Goal: Task Accomplishment & Management: Manage account settings

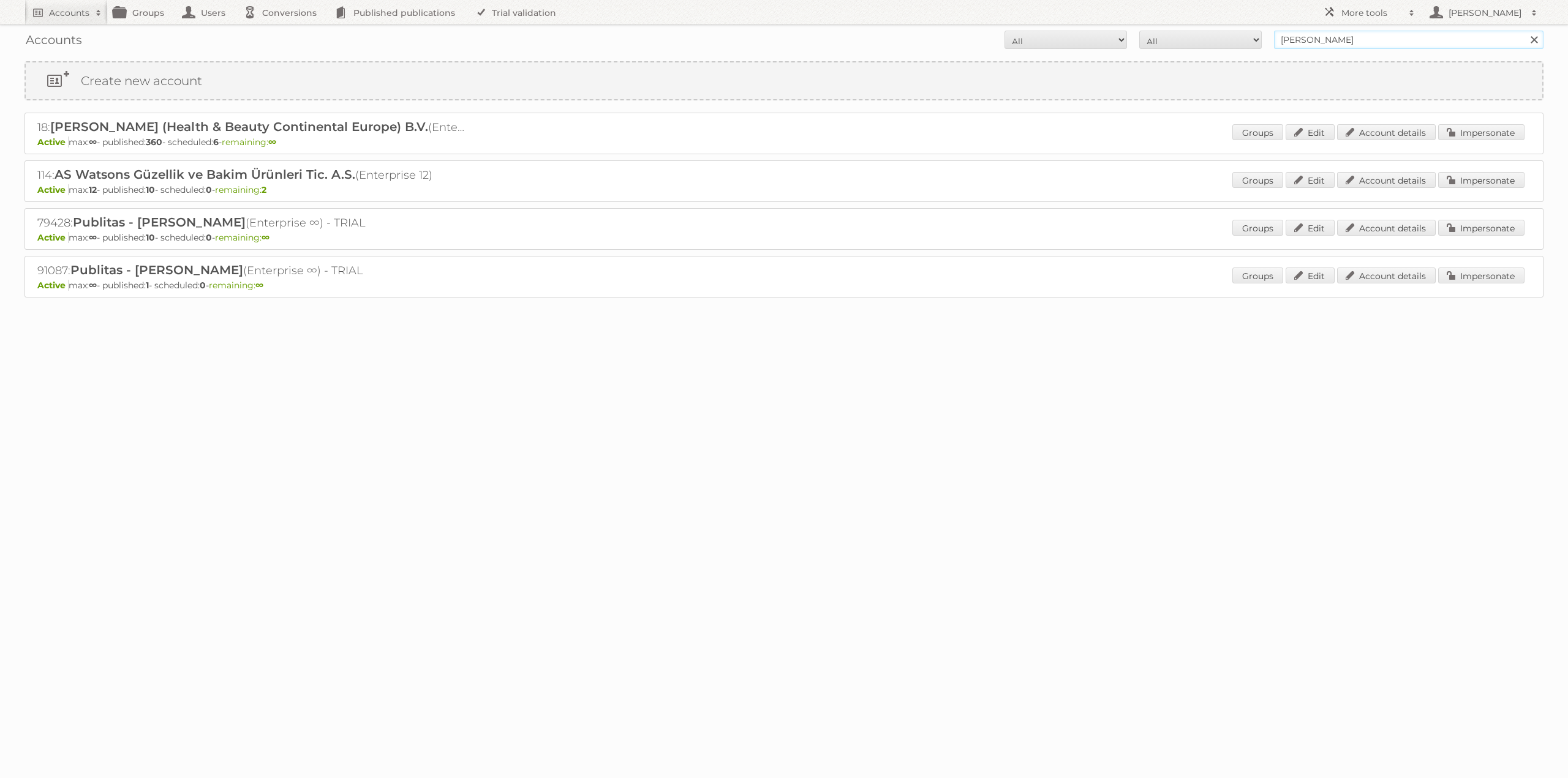
click at [1316, 40] on input "[PERSON_NAME]" at bounding box center [1409, 40] width 269 height 18
type input "limbov"
click at [1525, 31] on input "Search" at bounding box center [1534, 40] width 18 height 18
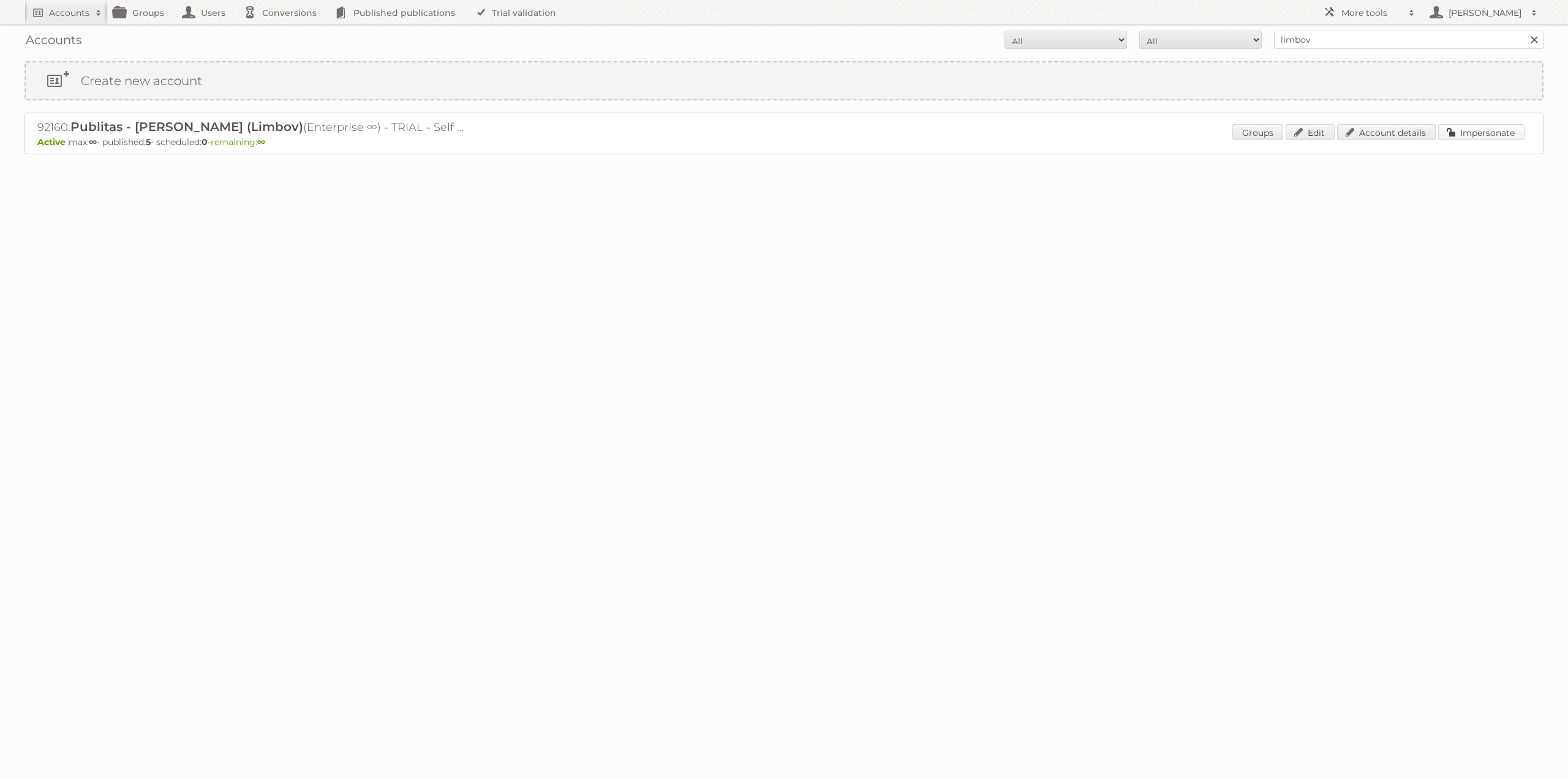
click at [1465, 135] on link "Impersonate" at bounding box center [1481, 132] width 86 height 16
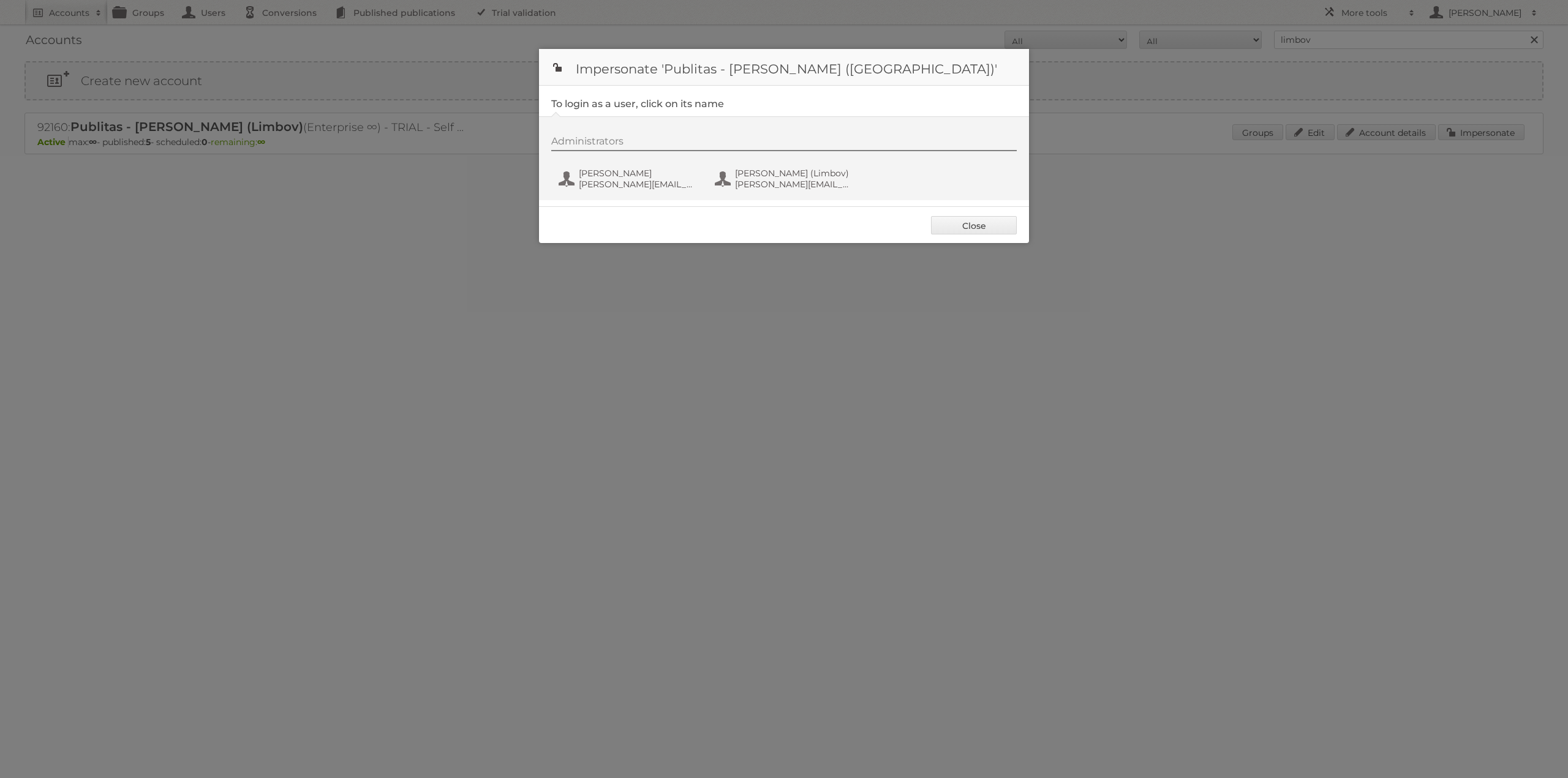
click at [584, 161] on div "Administrators Jacek Solon j.solon@publitas.com Jacek Solon (Limbov) jacek.solo…" at bounding box center [790, 165] width 478 height 59
click at [596, 176] on span "[PERSON_NAME]" at bounding box center [638, 173] width 119 height 11
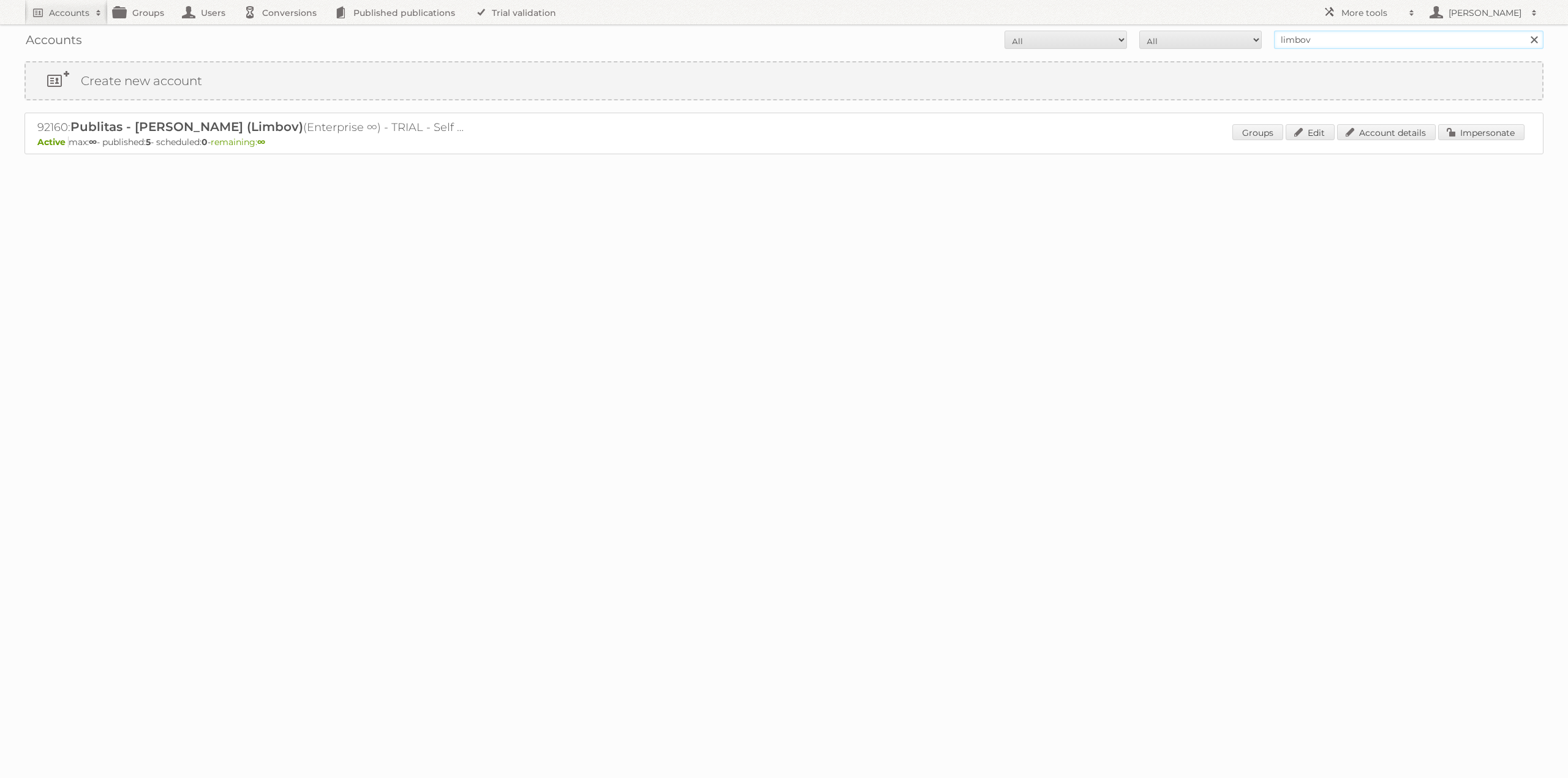
drag, startPoint x: 1255, startPoint y: 40, endPoint x: 1239, endPoint y: 39, distance: 16.0
click at [1239, 39] on form "All Active Expired Pending All Paid Trials Self service limbov Search" at bounding box center [783, 40] width 1519 height 18
type input "[PERSON_NAME]"
click at [1525, 31] on input "Search" at bounding box center [1534, 40] width 18 height 18
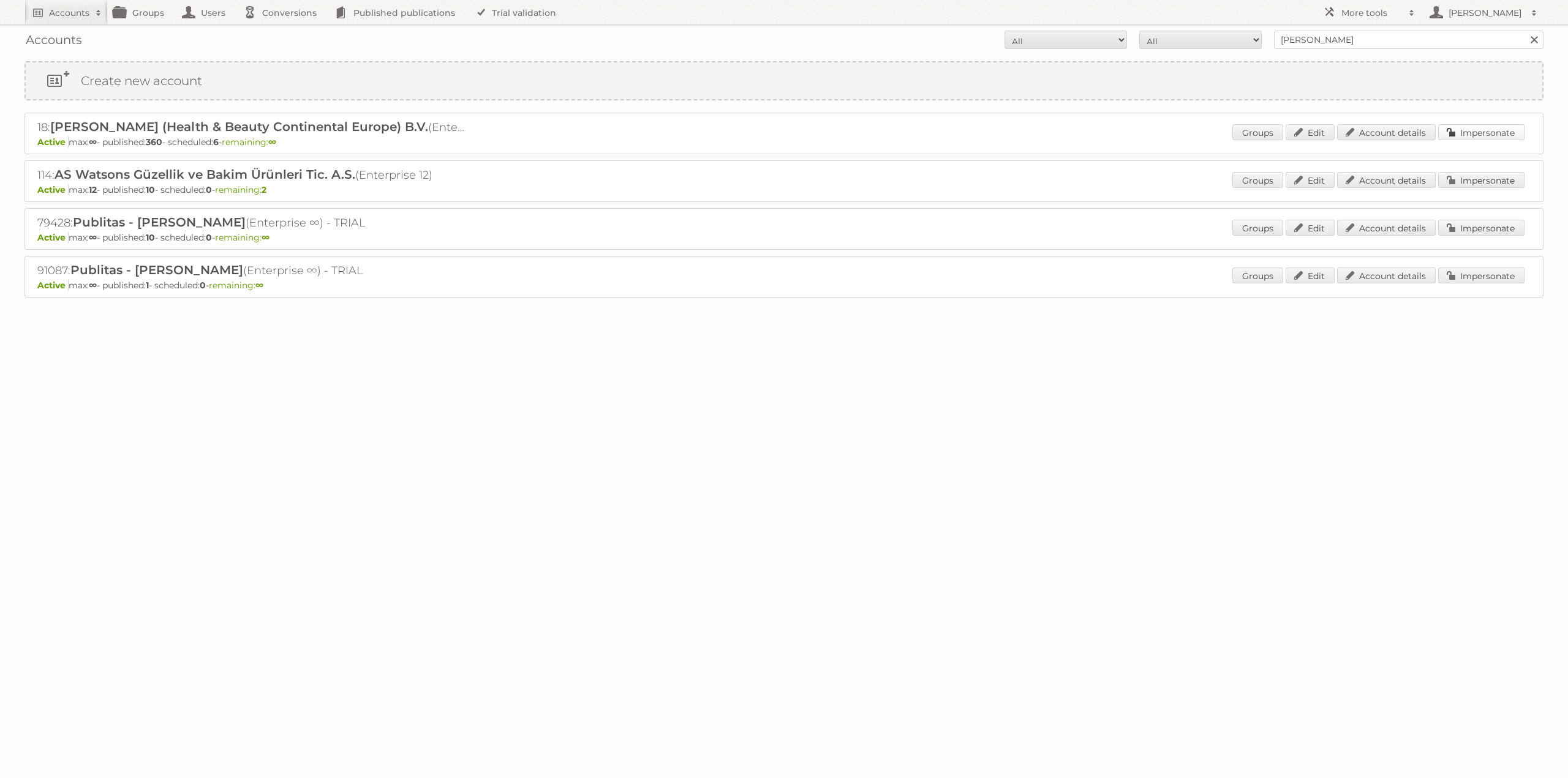
click at [1463, 131] on link "Impersonate" at bounding box center [1481, 132] width 86 height 16
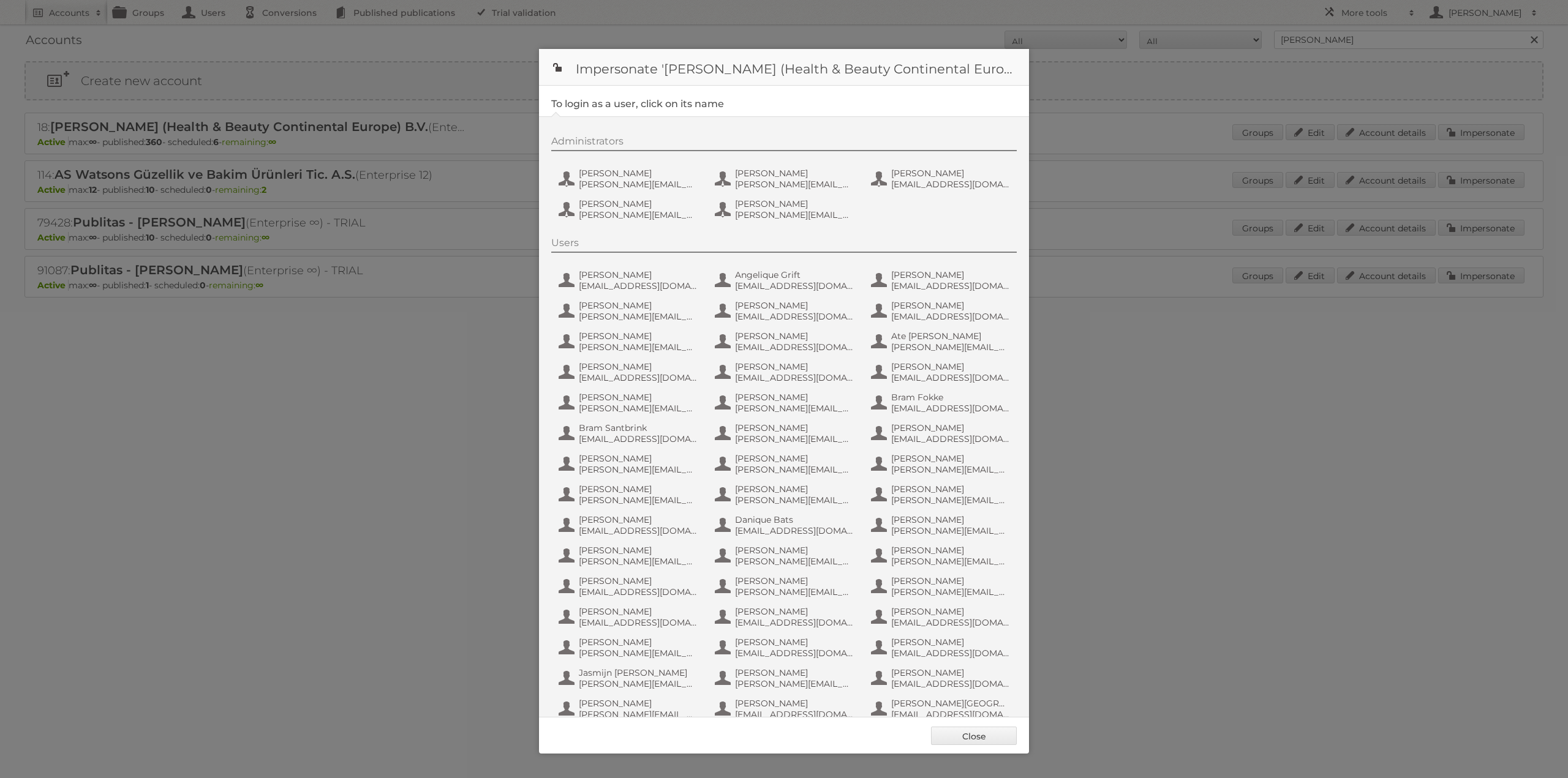
click at [656, 165] on div "Administrators Etienne Nauta e.nauta@nl.aswatson.com Jeroen Verploegen j.verplo…" at bounding box center [790, 180] width 478 height 89
click at [653, 175] on span "Etienne Nauta" at bounding box center [638, 173] width 119 height 11
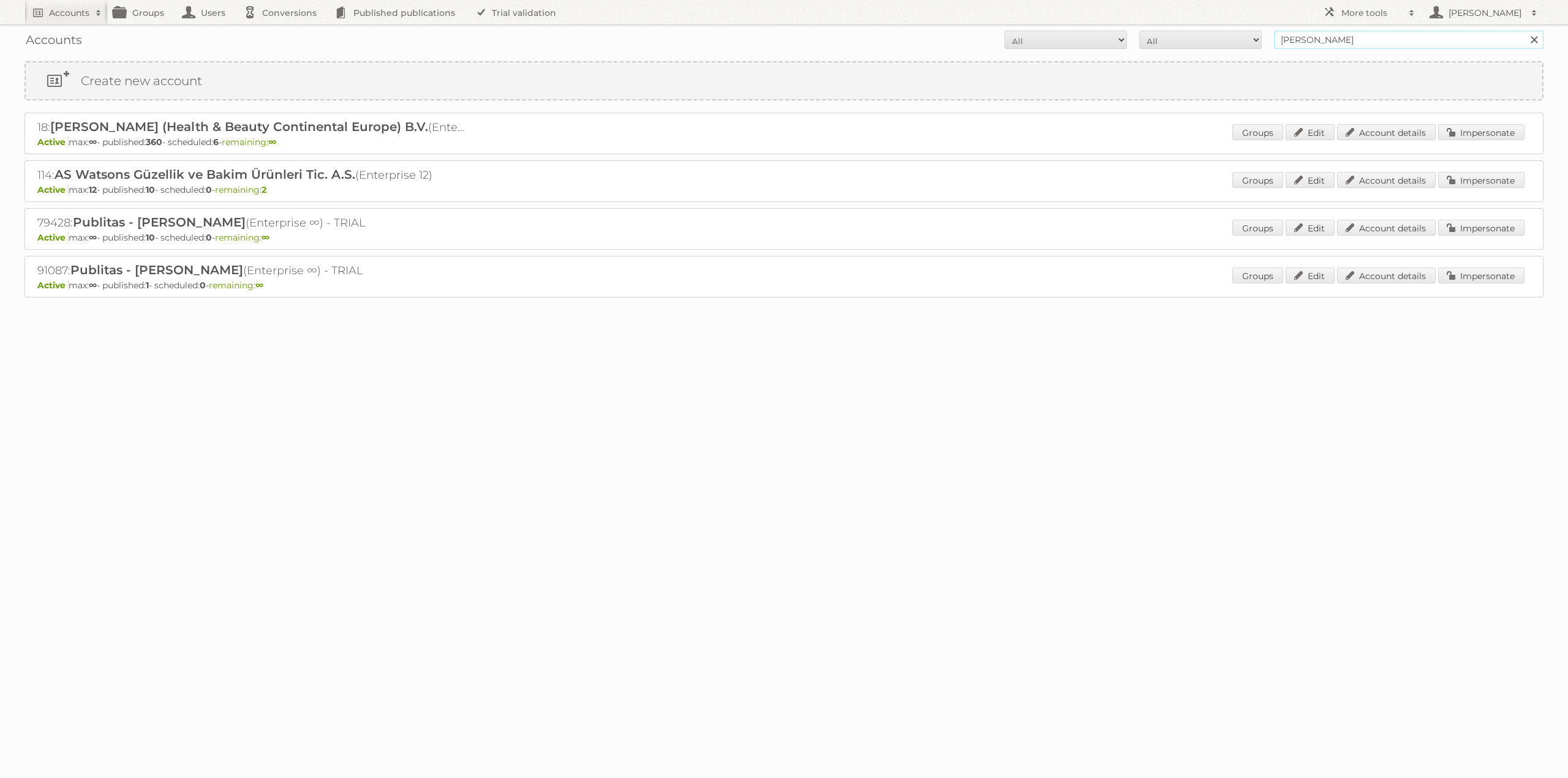
drag, startPoint x: 1326, startPoint y: 38, endPoint x: 1090, endPoint y: 27, distance: 236.3
click at [1100, 27] on div "Accounts All Active Expired Pending All Paid Trials Self service a.s watson Sea…" at bounding box center [783, 40] width 1519 height 31
type input "limbov"
click at [1525, 31] on input "Search" at bounding box center [1534, 40] width 18 height 18
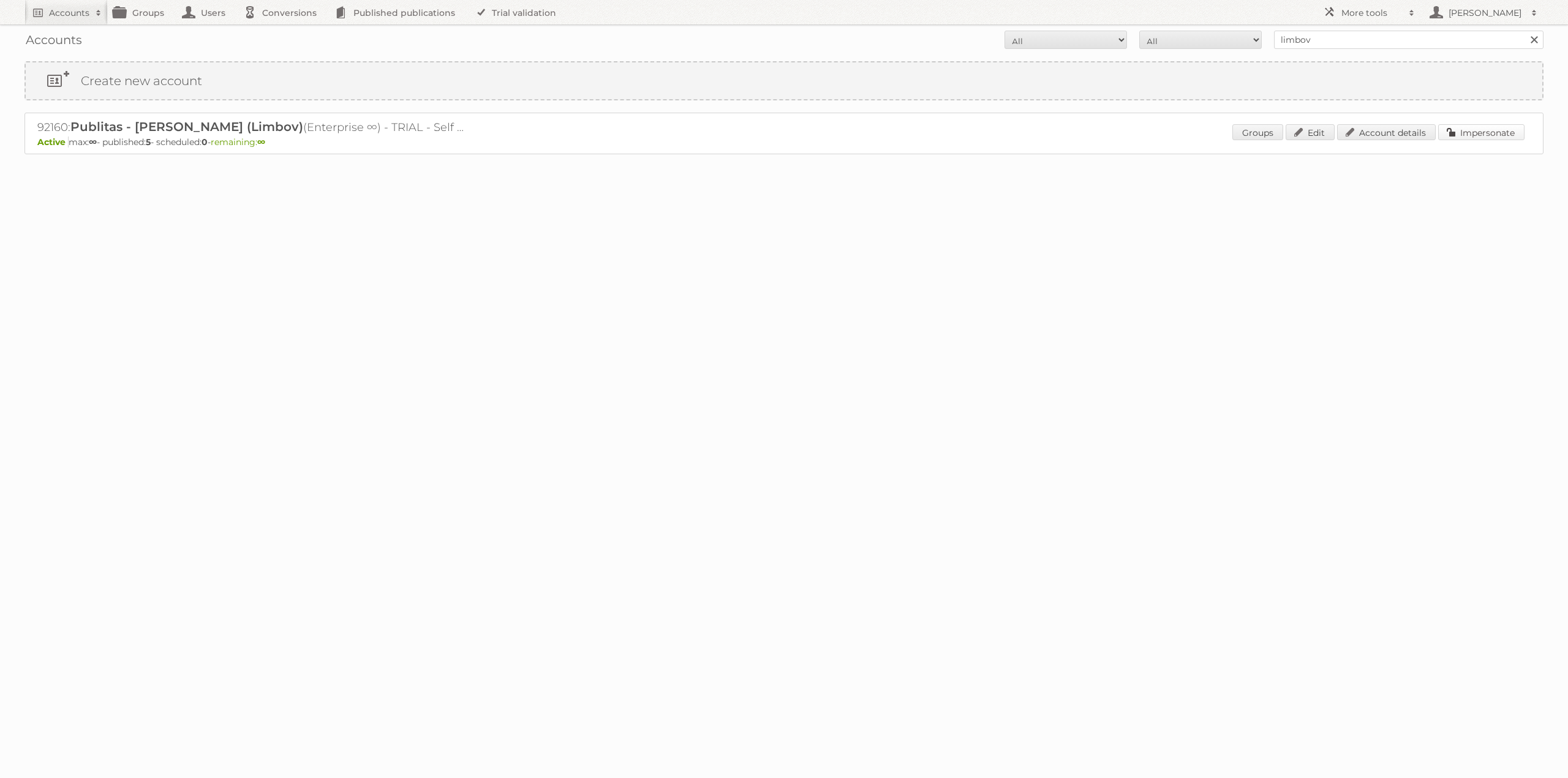
click at [1458, 134] on link "Impersonate" at bounding box center [1481, 132] width 86 height 16
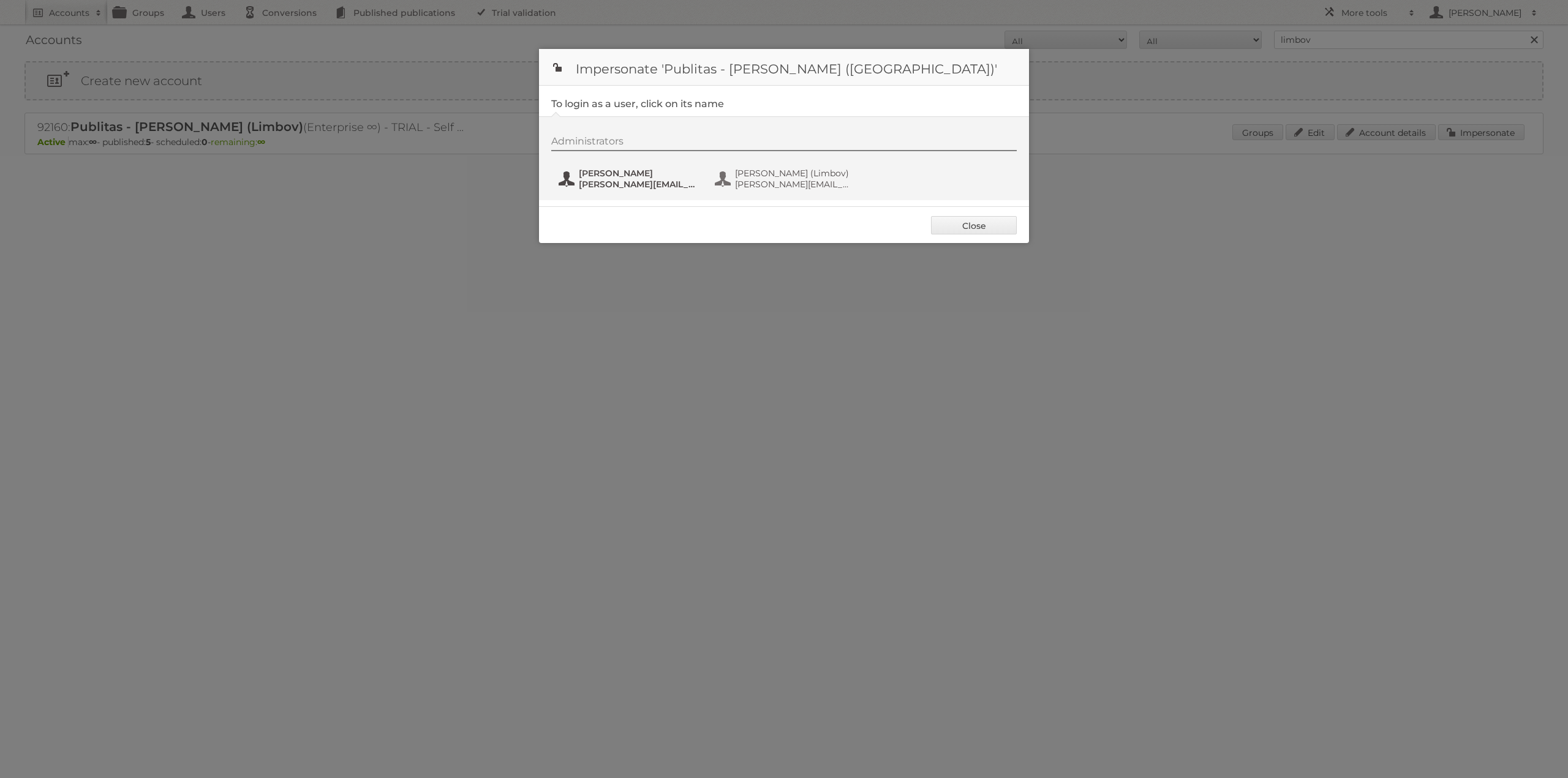
click at [596, 186] on span "j.solon@publitas.com" at bounding box center [638, 184] width 119 height 11
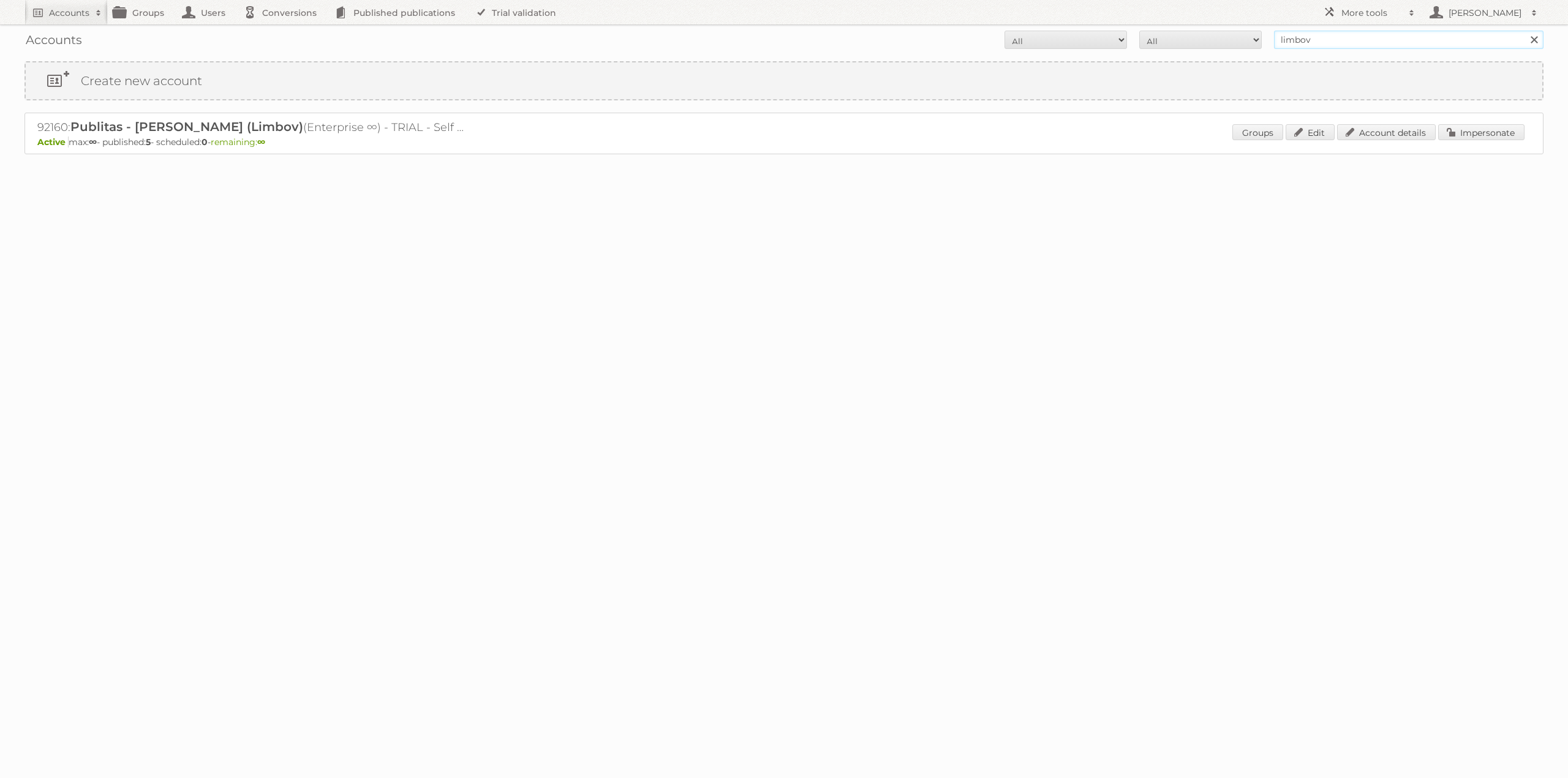
drag, startPoint x: 1329, startPoint y: 39, endPoint x: 1236, endPoint y: 44, distance: 93.1
click at [1236, 44] on form "All Active Expired Pending All Paid Trials Self service limbov Search" at bounding box center [783, 40] width 1519 height 18
type input "[PERSON_NAME]"
click at [1525, 31] on input "Search" at bounding box center [1534, 40] width 18 height 18
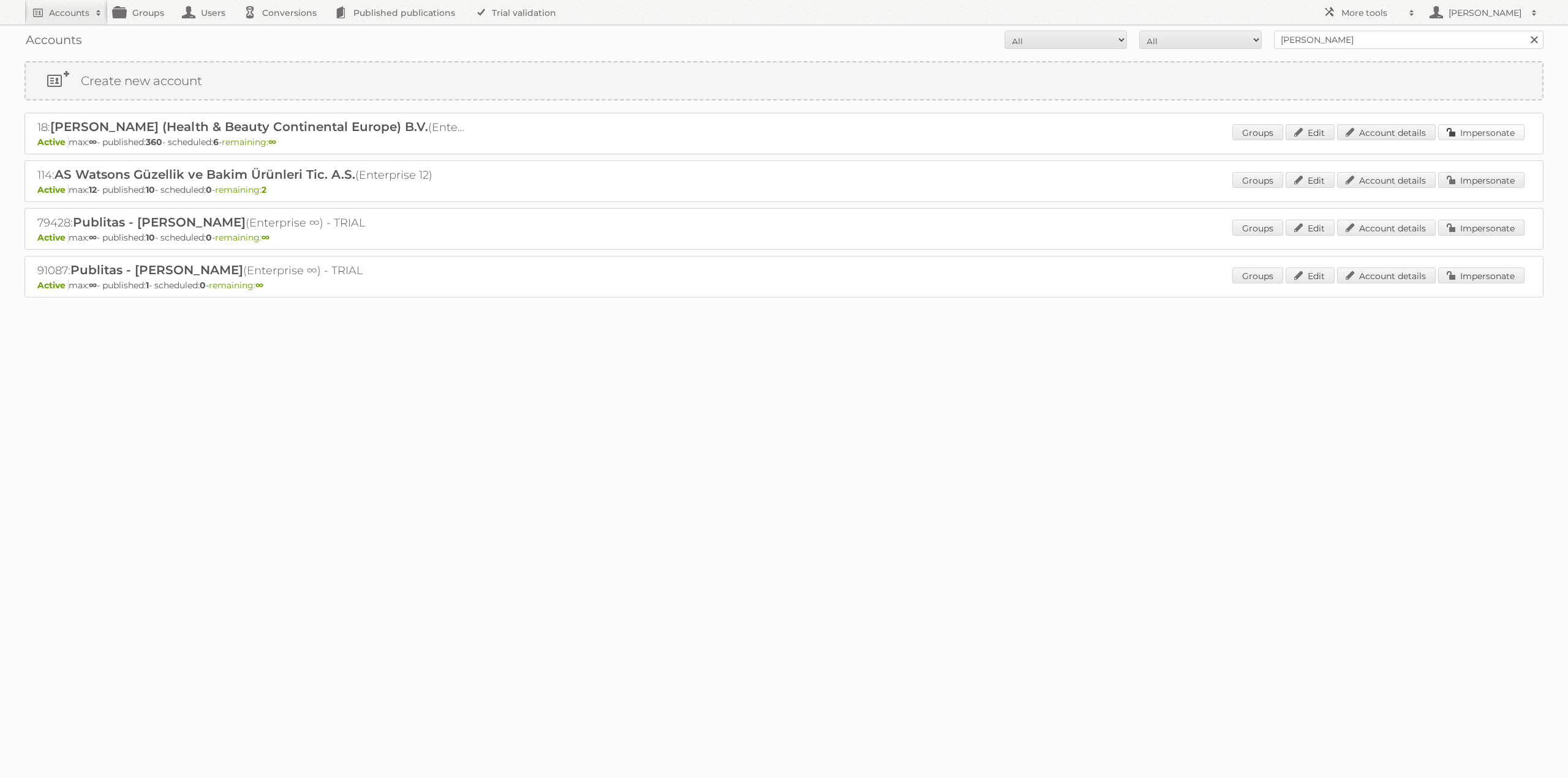
click at [1505, 132] on link "Impersonate" at bounding box center [1481, 132] width 86 height 16
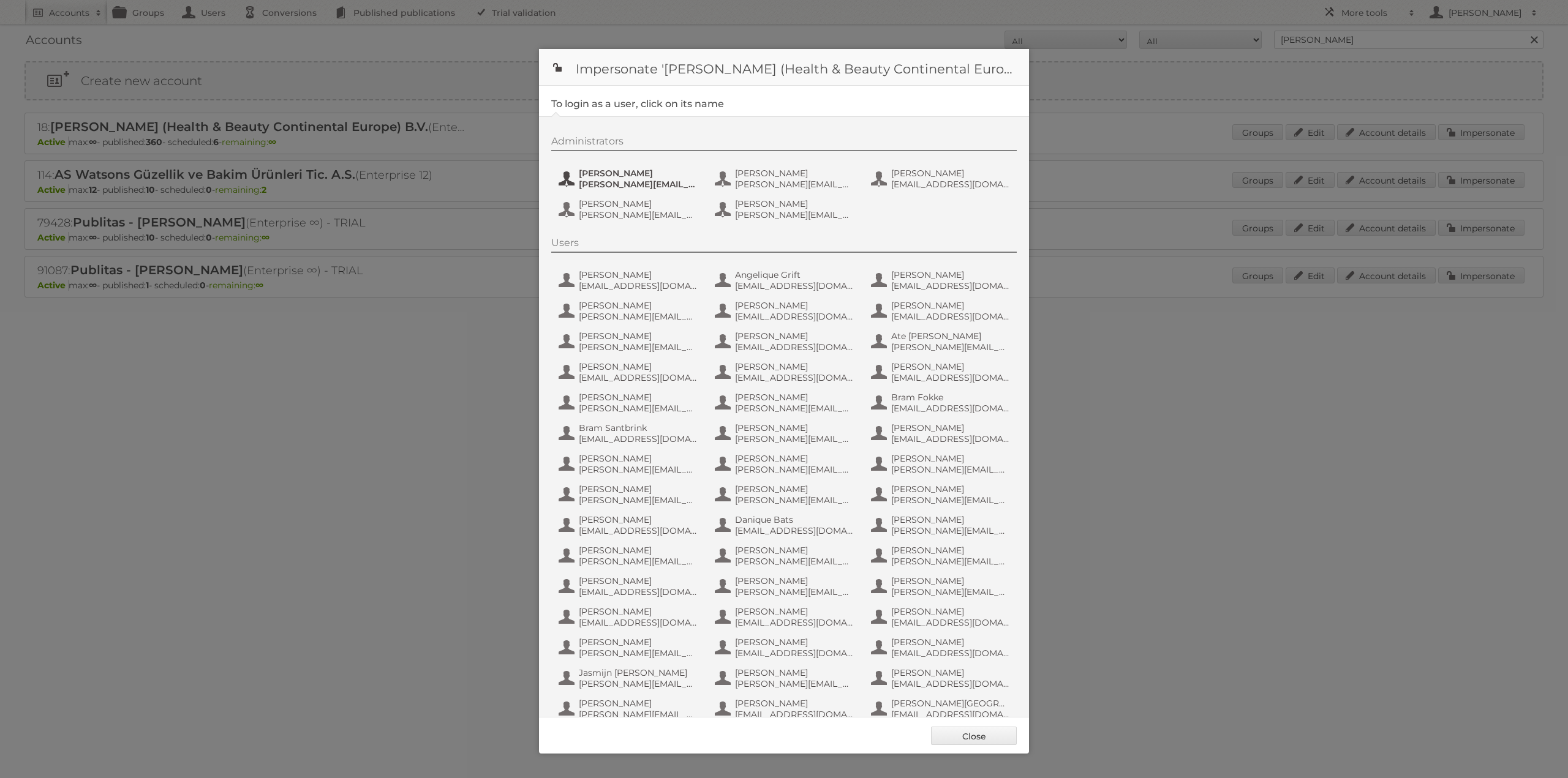
click at [663, 178] on span "Etienne Nauta" at bounding box center [638, 173] width 119 height 11
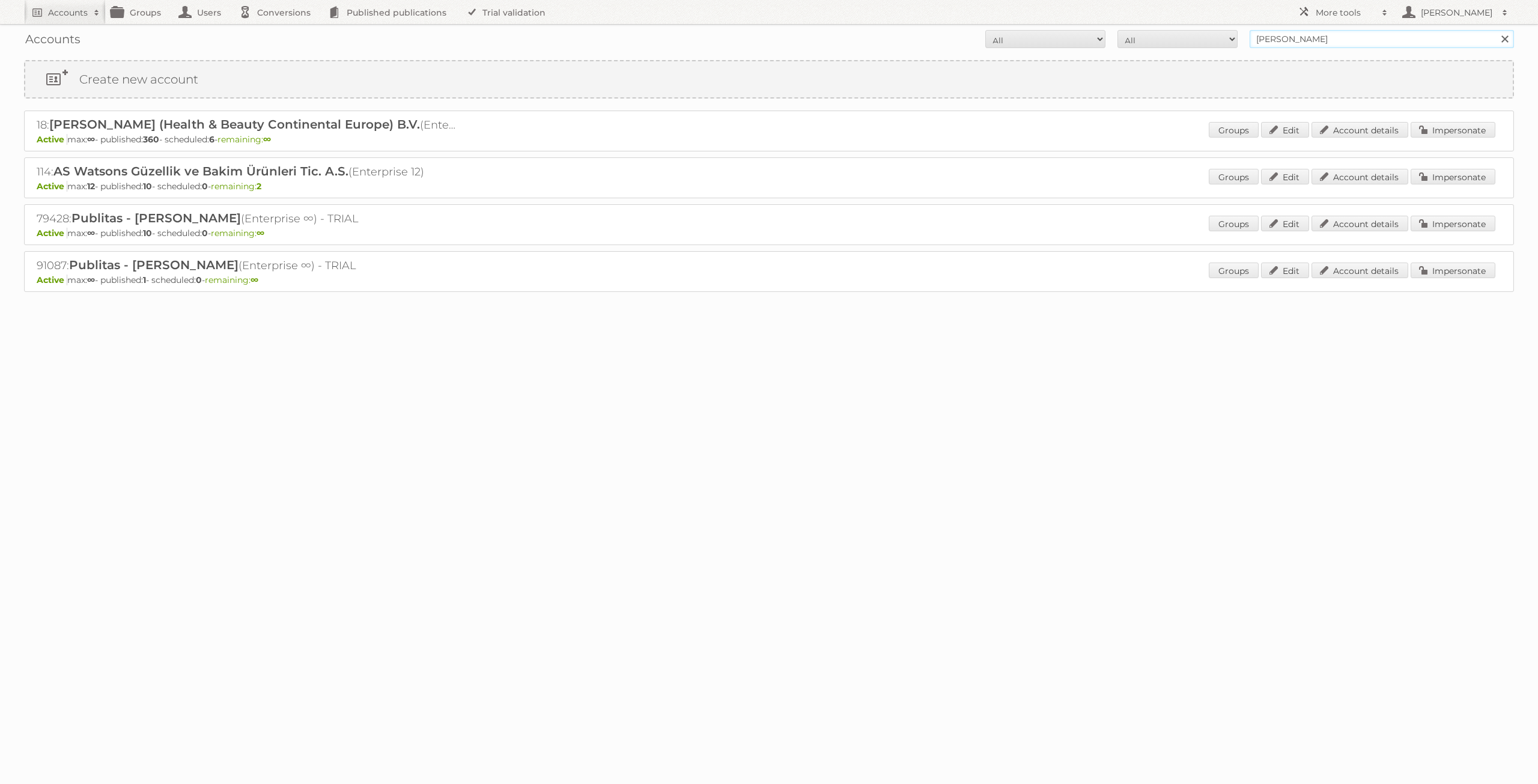
click at [1309, 38] on input "a.s watson" at bounding box center [1382, 39] width 264 height 18
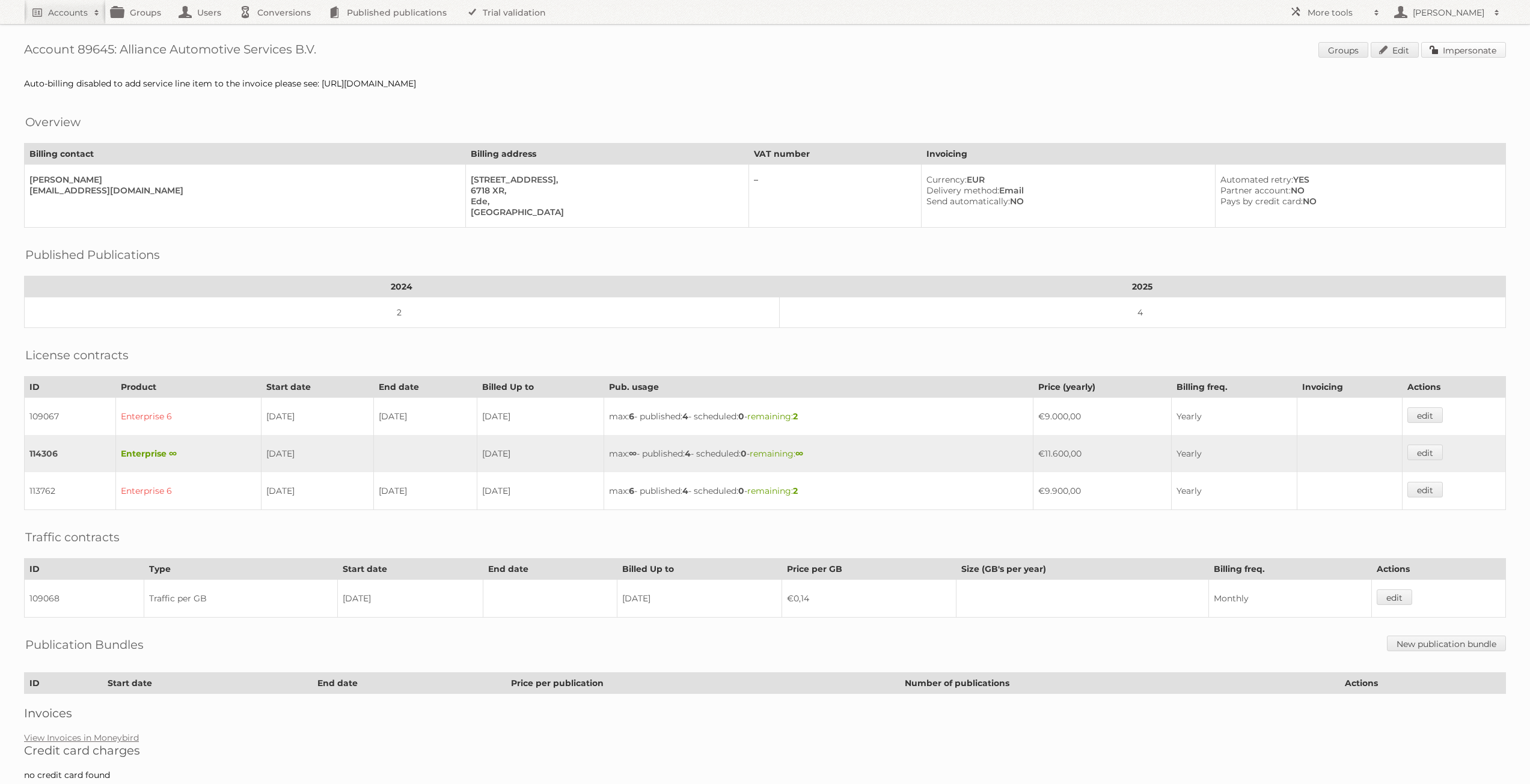
click at [1466, 54] on link "Impersonate" at bounding box center [1463, 49] width 85 height 16
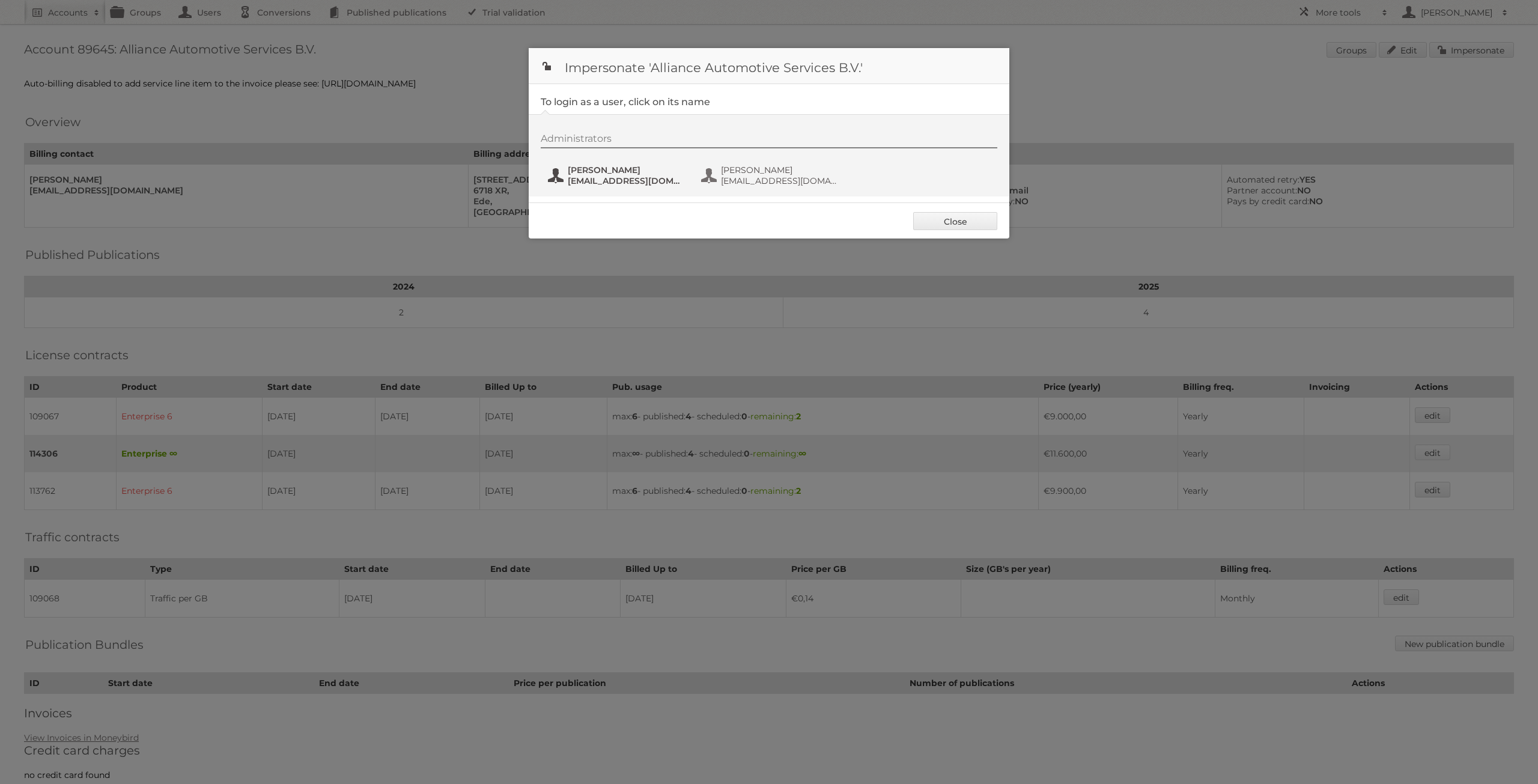
click at [613, 176] on span "[EMAIL_ADDRESS][DOMAIN_NAME]" at bounding box center [626, 180] width 116 height 11
